Goal: Information Seeking & Learning: Learn about a topic

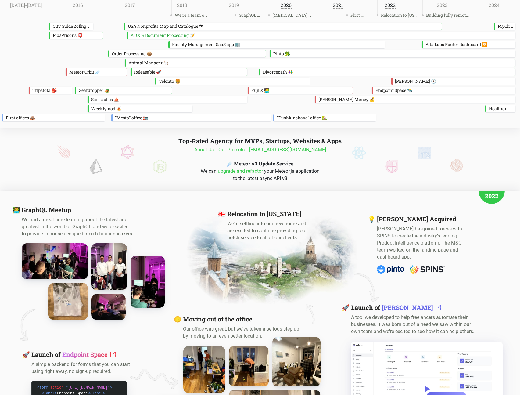
click at [242, 150] on link "Our Projects" at bounding box center [231, 149] width 26 height 7
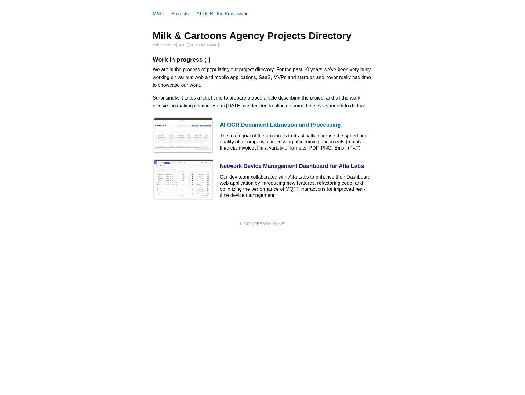
click at [194, 185] on img at bounding box center [183, 179] width 61 height 41
click at [248, 168] on h4 "Network Device Management Dashboard for Alta Labs" at bounding box center [296, 166] width 153 height 7
click at [249, 166] on h4 "Network Device Management Dashboard for Alta Labs" at bounding box center [296, 166] width 153 height 7
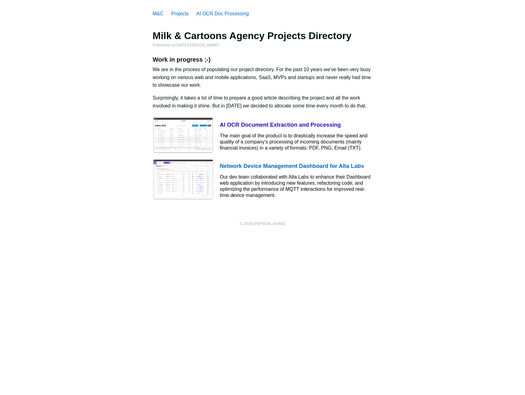
click at [197, 126] on img at bounding box center [183, 135] width 61 height 37
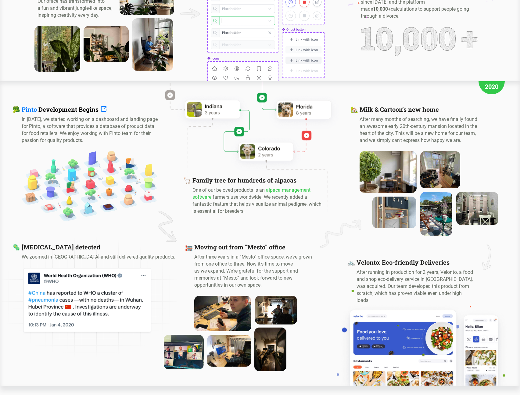
scroll to position [722, 0]
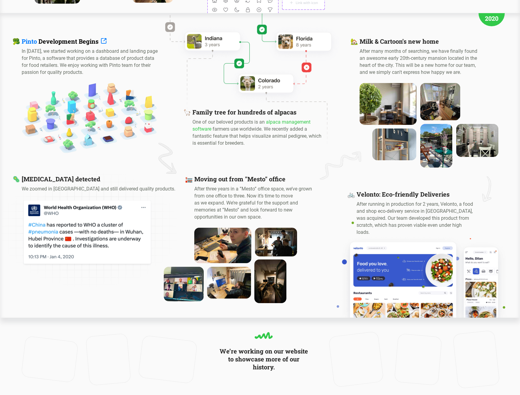
click at [420, 351] on video at bounding box center [418, 359] width 42 height 46
click at [479, 138] on img at bounding box center [477, 140] width 46 height 36
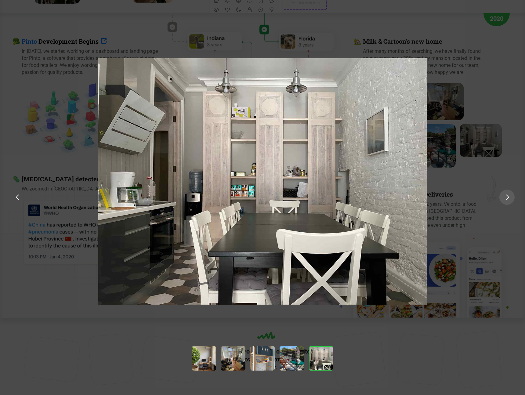
click at [507, 199] on img at bounding box center [507, 196] width 3 height 5
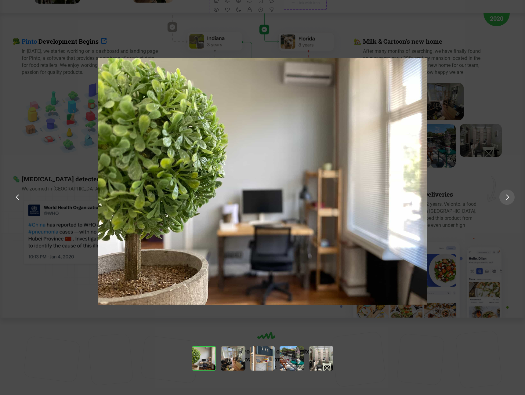
click at [506, 200] on div at bounding box center [506, 196] width 15 height 15
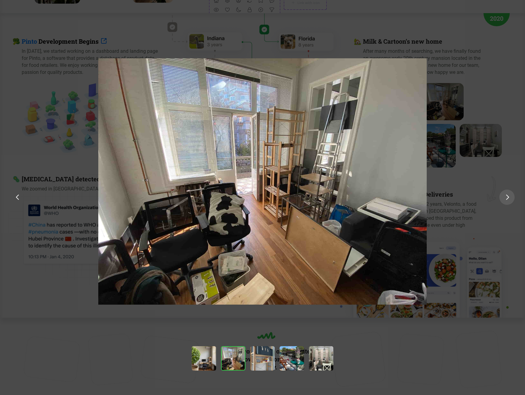
click at [508, 197] on img at bounding box center [507, 196] width 3 height 5
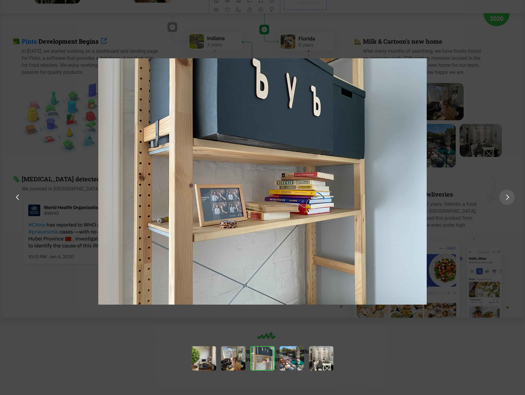
click at [508, 197] on img at bounding box center [507, 196] width 3 height 5
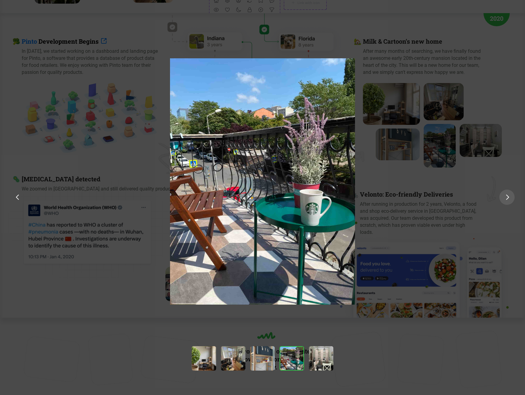
click at [508, 197] on div at bounding box center [506, 196] width 15 height 15
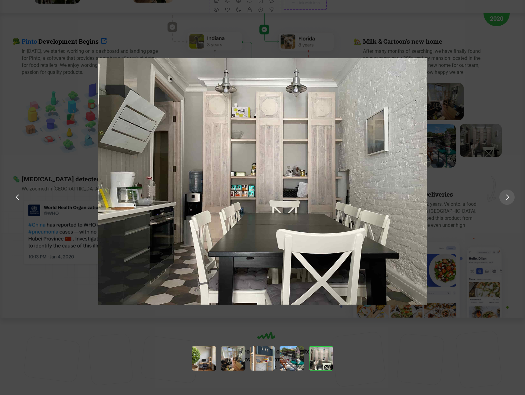
click at [508, 197] on div at bounding box center [506, 196] width 15 height 15
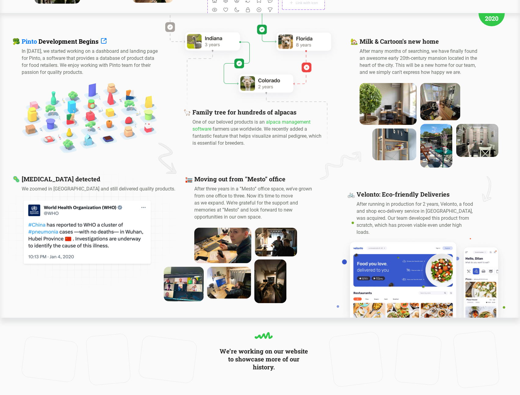
click at [273, 249] on img at bounding box center [276, 241] width 46 height 31
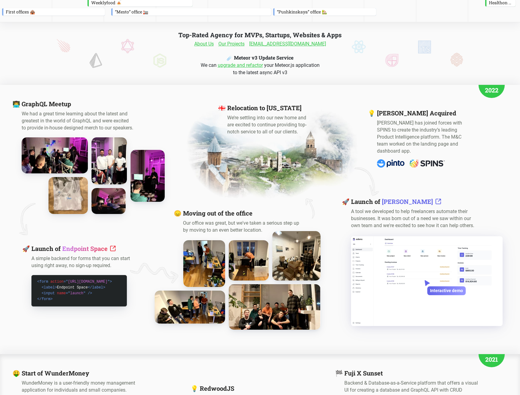
scroll to position [0, 0]
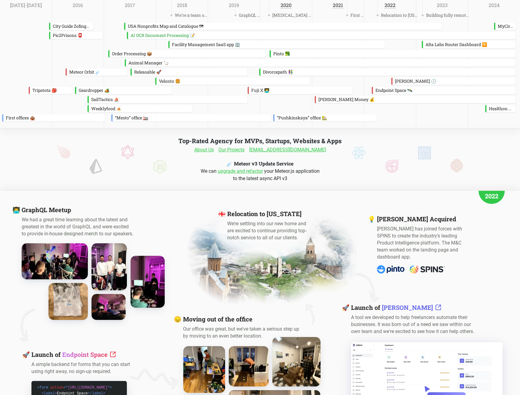
click at [239, 149] on link "Our Projects" at bounding box center [231, 149] width 26 height 7
click at [214, 150] on link "About Us" at bounding box center [204, 149] width 20 height 7
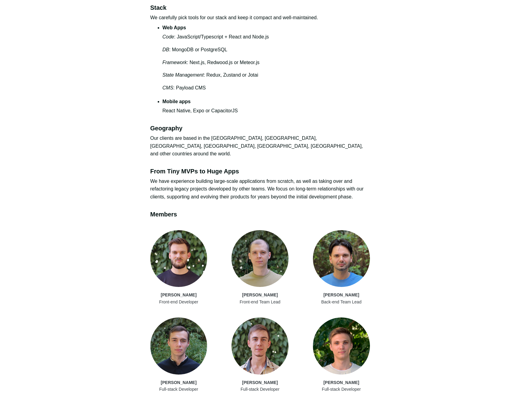
scroll to position [257, 0]
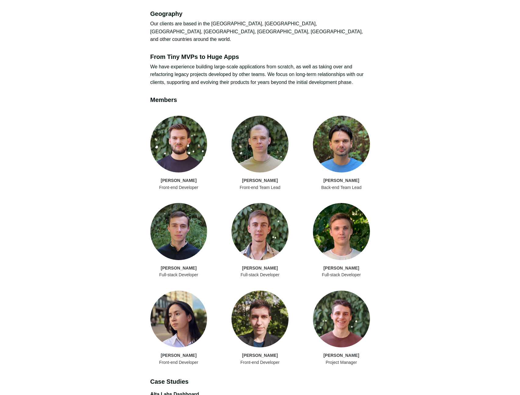
click at [276, 222] on img at bounding box center [260, 231] width 57 height 57
click at [265, 272] on div "[PERSON_NAME] Front-end Developer [PERSON_NAME] Front-end Team Lead [PERSON_NAM…" at bounding box center [260, 241] width 220 height 250
click at [265, 271] on div "Full-stack Developer" at bounding box center [260, 274] width 57 height 7
click at [266, 264] on div "[PERSON_NAME]" at bounding box center [260, 267] width 57 height 7
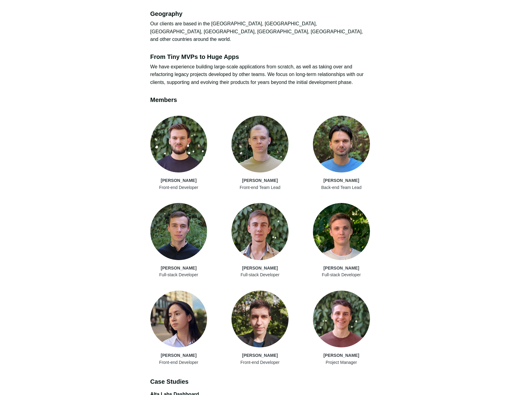
click at [187, 264] on div "[PERSON_NAME]" at bounding box center [178, 267] width 57 height 7
click at [178, 271] on div "Full-stack Developer" at bounding box center [178, 274] width 57 height 7
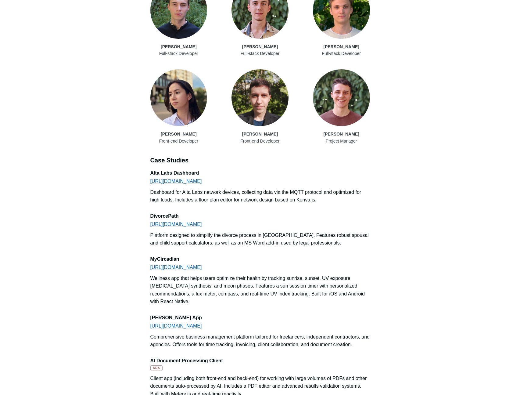
scroll to position [0, 0]
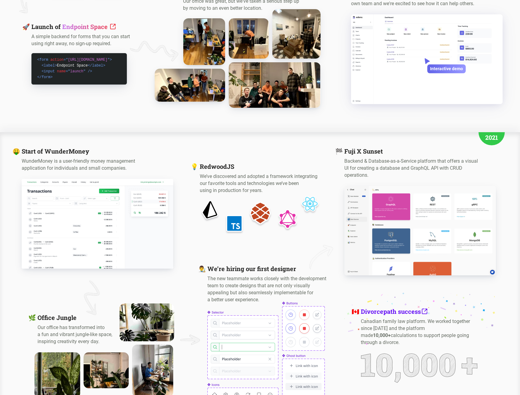
scroll to position [722, 0]
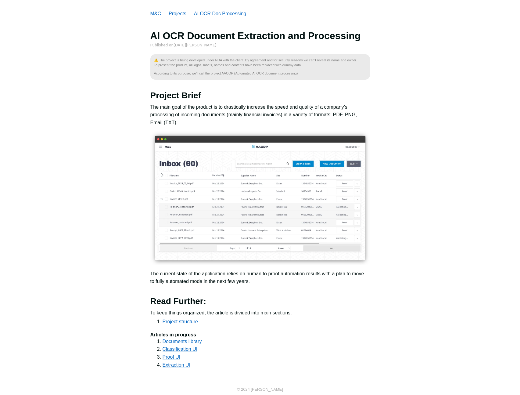
click at [228, 182] on img at bounding box center [260, 197] width 220 height 133
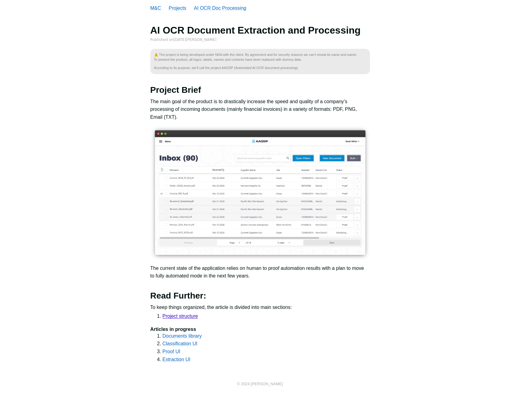
click at [184, 313] on link "Project structure" at bounding box center [180, 315] width 35 height 5
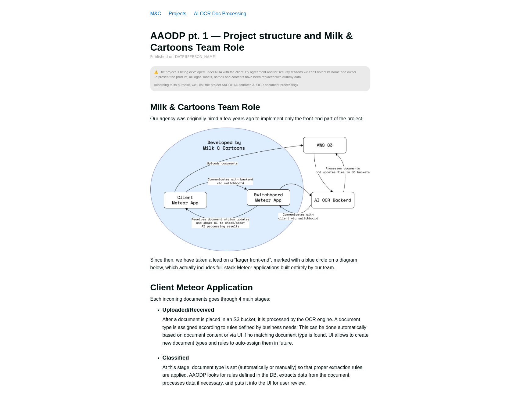
click at [240, 271] on p "Since then, we have taken a lead on a “larger front-end”, marked with a blue ci…" at bounding box center [260, 264] width 220 height 16
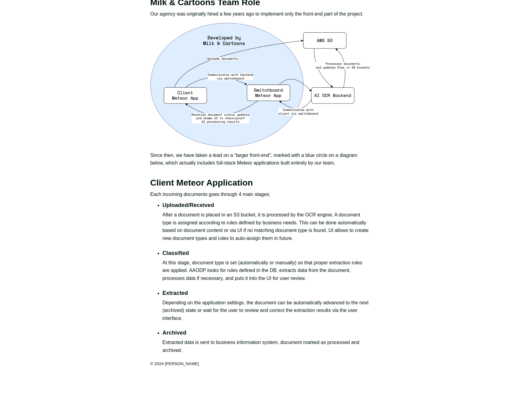
scroll to position [110, 0]
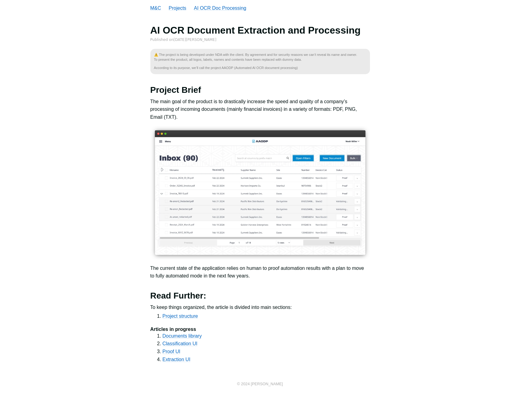
scroll to position [5, 0]
click at [182, 341] on link "Classification UI" at bounding box center [180, 343] width 35 height 5
click at [176, 357] on link "Extraction UI" at bounding box center [177, 359] width 28 height 5
click at [266, 373] on div "M&C Projects AI OCR Doc Processing AI OCR Document Extraction and Processing Pu…" at bounding box center [260, 199] width 520 height 408
click at [267, 381] on p "© 2024 [PERSON_NAME]" at bounding box center [260, 384] width 220 height 6
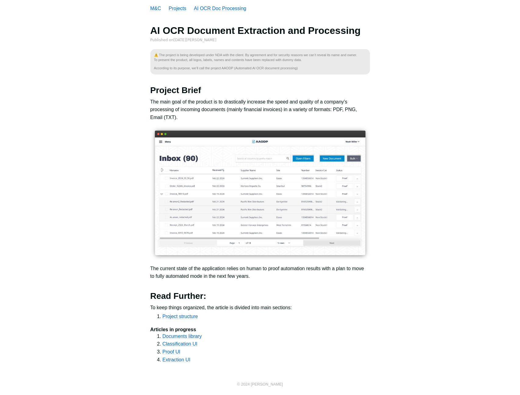
click at [271, 381] on p "© 2024 [PERSON_NAME]" at bounding box center [260, 384] width 220 height 6
